Goal: Task Accomplishment & Management: Complete application form

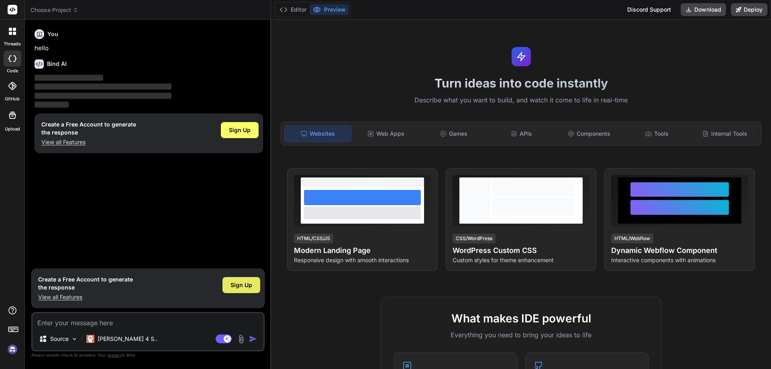
click at [237, 285] on span "Sign Up" at bounding box center [241, 285] width 22 height 8
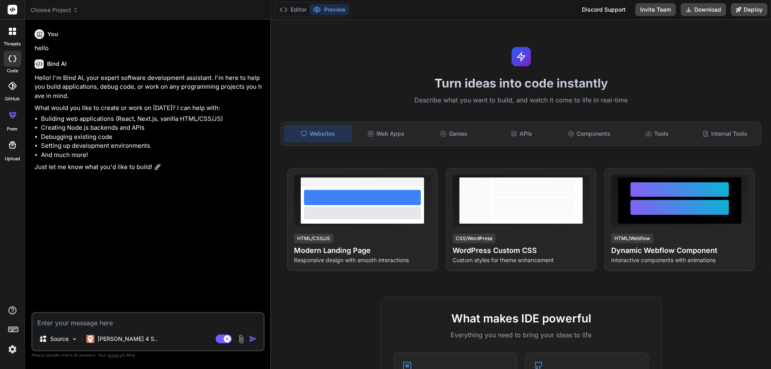
type textarea "x"
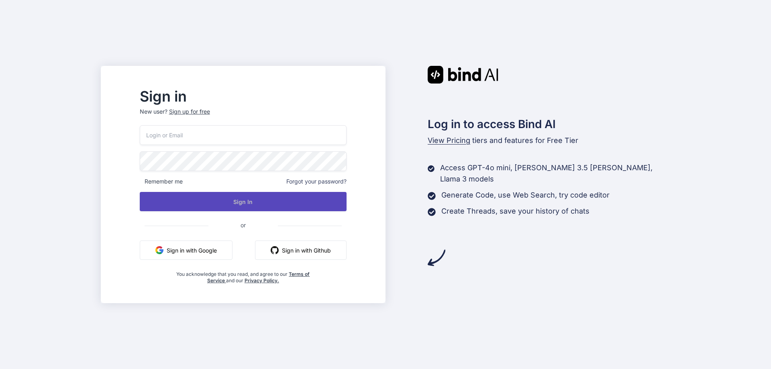
type input "vishvajeet12345@yopmail.com"
click at [224, 203] on button "Sign In" at bounding box center [243, 201] width 207 height 19
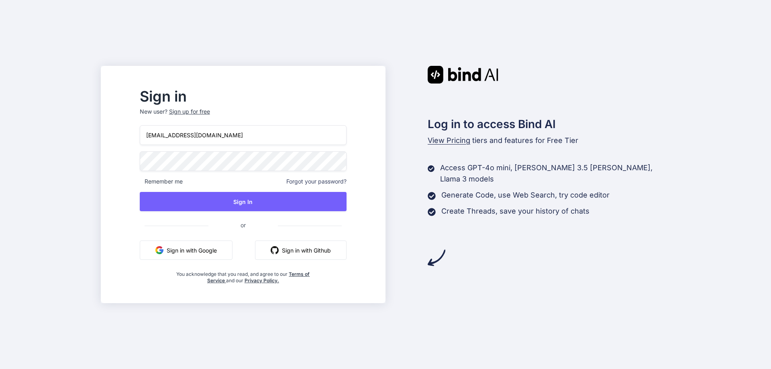
click at [153, 169] on div "Sign in New user? Sign up for free vishvajeet12345@yopmail.com Remember me Forg…" at bounding box center [243, 187] width 232 height 194
click at [150, 175] on div "Sign in New user? Sign up for free vishvajeet12345@yopmail.com Remember me Forg…" at bounding box center [243, 187] width 232 height 194
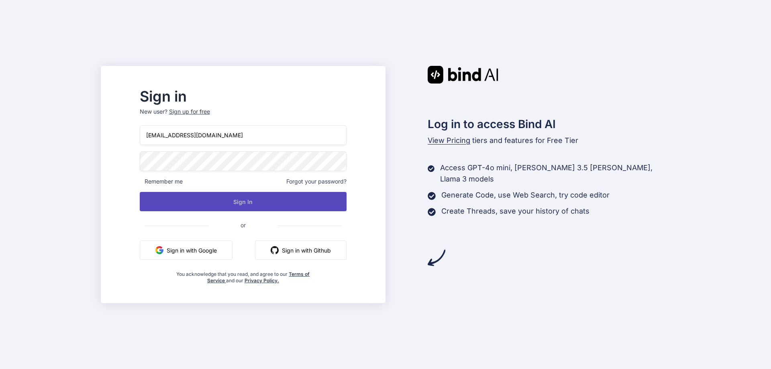
click at [257, 200] on button "Sign In" at bounding box center [243, 201] width 207 height 19
